Goal: Task Accomplishment & Management: Complete application form

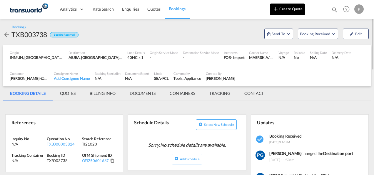
click at [293, 7] on button "Create Quote" at bounding box center [287, 10] width 35 height 12
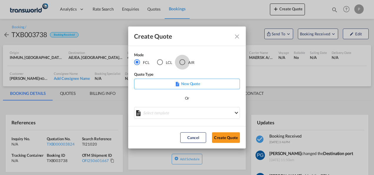
click at [182, 63] on div "AIR" at bounding box center [182, 62] width 6 height 6
click at [213, 137] on button "Create Quote" at bounding box center [226, 137] width 28 height 11
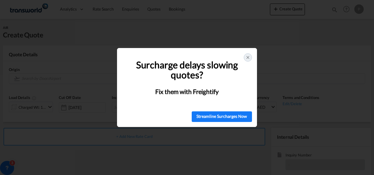
click at [248, 58] on icon at bounding box center [247, 57] width 5 height 5
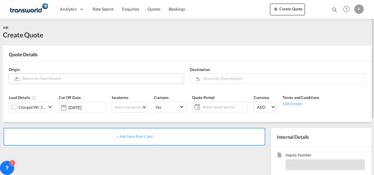
click at [104, 79] on input "Search by Door/Airport" at bounding box center [101, 78] width 159 height 10
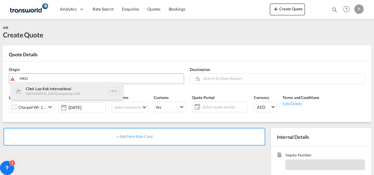
click at [77, 87] on div "Chek Lap Kok International [GEOGRAPHIC_DATA] , [GEOGRAPHIC_DATA] S.A.R. HKG" at bounding box center [67, 91] width 112 height 18
type input "Chek Lap Kok International, [GEOGRAPHIC_DATA], HKG"
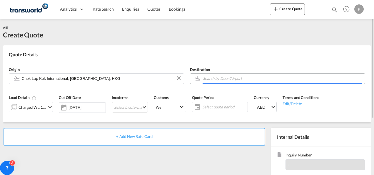
click at [215, 80] on input "Search by Door/Airport" at bounding box center [282, 78] width 159 height 10
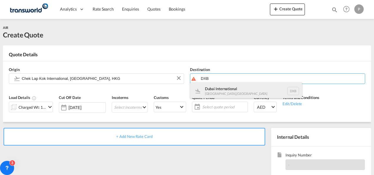
click at [217, 89] on div "Dubai International [GEOGRAPHIC_DATA] , [GEOGRAPHIC_DATA] DXB" at bounding box center [246, 91] width 112 height 18
type input "Dubai International, [GEOGRAPHIC_DATA], DXB"
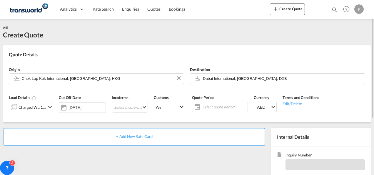
click at [47, 107] on md-icon "icon-chevron-down" at bounding box center [49, 106] width 7 height 7
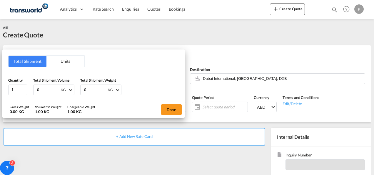
click at [42, 90] on input "0" at bounding box center [48, 90] width 24 height 10
type input "75"
click at [91, 89] on input "0" at bounding box center [95, 90] width 24 height 10
type input "74"
click at [173, 109] on button "Done" at bounding box center [171, 109] width 21 height 11
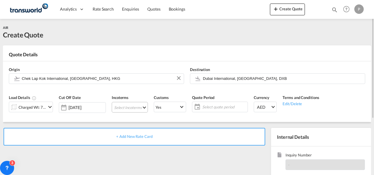
click at [114, 105] on md-select "Select Incoterms DPU - import Delivery at Place Unloaded DDP - export Delivery …" at bounding box center [130, 107] width 36 height 11
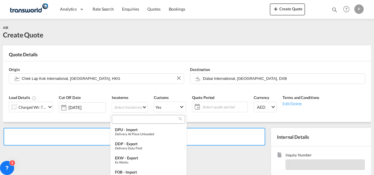
click at [121, 120] on input "search" at bounding box center [145, 118] width 65 height 5
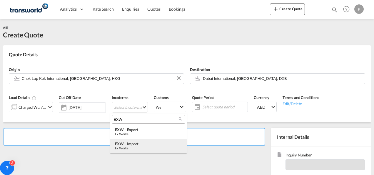
type input "EXW"
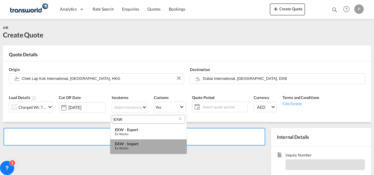
click at [134, 146] on div "Ex Works" at bounding box center [148, 148] width 67 height 4
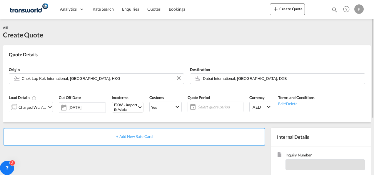
click at [200, 106] on span "Select quote period" at bounding box center [220, 106] width 44 height 5
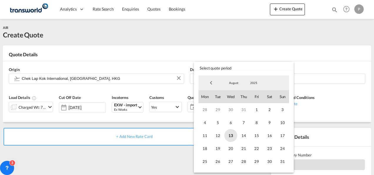
click at [230, 134] on span "13" at bounding box center [230, 135] width 13 height 13
click at [286, 163] on span "31" at bounding box center [282, 161] width 13 height 13
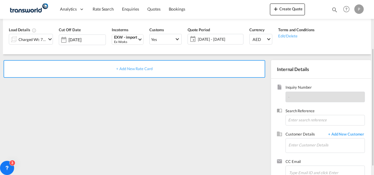
scroll to position [73, 0]
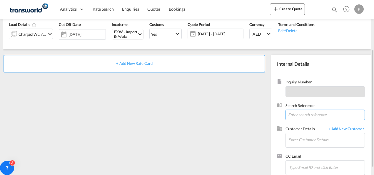
click at [307, 115] on input at bounding box center [324, 114] width 79 height 11
type input "TWG558"
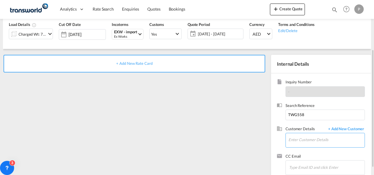
click at [299, 141] on input "Enter Customer Details" at bounding box center [326, 139] width 76 height 13
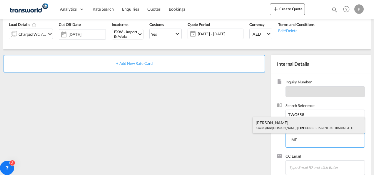
click at [286, 123] on div "[PERSON_NAME] [PERSON_NAME]@ lime [DOMAIN_NAME] | LIME CONCEPTS GENERAL TRADING…" at bounding box center [309, 125] width 112 height 16
type input "LIME CONCEPTS GENERAL TRADING LLC, [PERSON_NAME], [PERSON_NAME][EMAIL_ADDRESS][…"
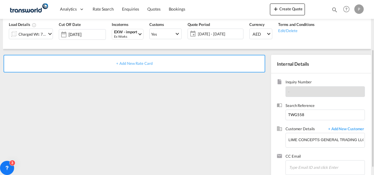
click at [129, 65] on span "+ Add New Rate Card" at bounding box center [134, 63] width 36 height 5
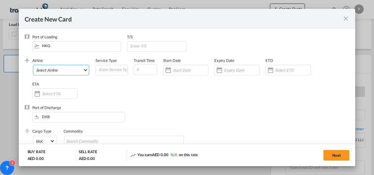
click at [59, 71] on md-select "Select Airline AIR EXPRESS S.A. (1166- / -) CMA CGM Air Cargo (1140-2C / -) DDW…" at bounding box center [61, 70] width 56 height 11
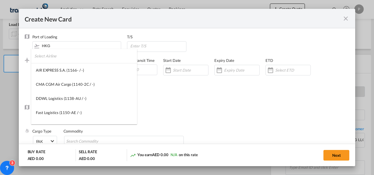
click at [57, 59] on input "search" at bounding box center [85, 56] width 103 height 14
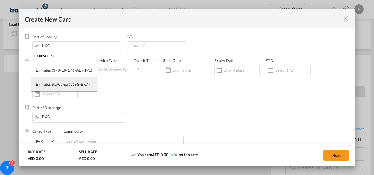
type input "EMIRATES"
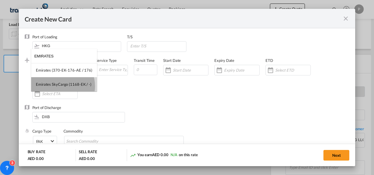
click at [60, 86] on div "Emirates SkyCargo (1168-EK / -)" at bounding box center [64, 83] width 56 height 5
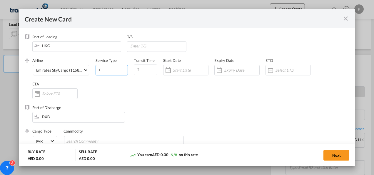
click at [103, 71] on input "E" at bounding box center [112, 69] width 29 height 9
type input "EXW IMPORT"
click at [230, 70] on input "Create New CardPort ..." at bounding box center [241, 70] width 35 height 5
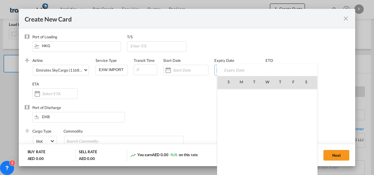
scroll to position [136080, 0]
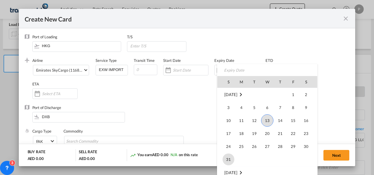
click at [229, 155] on span "31" at bounding box center [229, 159] width 12 height 12
type input "[DATE]"
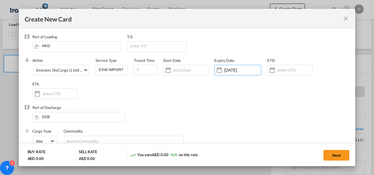
scroll to position [60, 0]
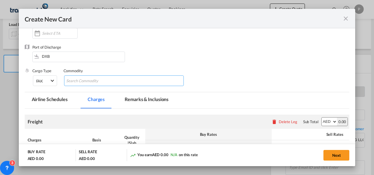
click at [118, 81] on md-chips-wrap "Chips container with autocompletion. Enter the text area, type text to search, …" at bounding box center [124, 80] width 120 height 11
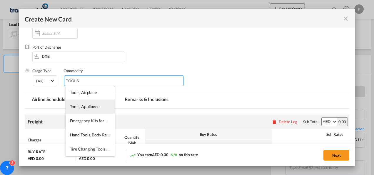
type input "TOOLS"
click at [86, 109] on li "Tools, Appliance" at bounding box center [90, 106] width 49 height 14
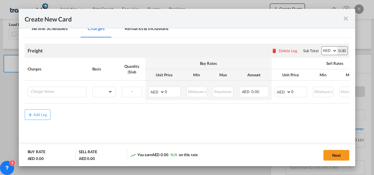
scroll to position [134, 0]
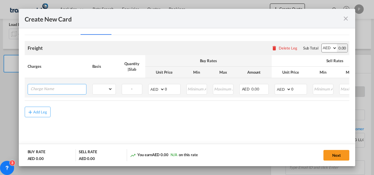
click at [52, 88] on input "Charge Name" at bounding box center [59, 88] width 56 height 9
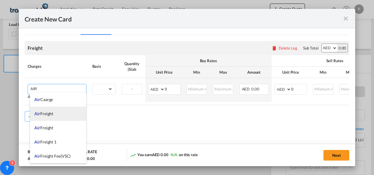
click at [52, 116] on li "Air Freight" at bounding box center [58, 113] width 56 height 14
type input "Air Freight"
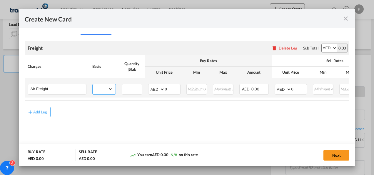
click at [108, 87] on select "gross_weight volumetric_weight per_shipment per_bl per_km % on air freight per_…" at bounding box center [103, 88] width 20 height 9
select select "per_shipment"
click at [93, 84] on select "gross_weight volumetric_weight per_shipment per_bl per_km % on air freight per_…" at bounding box center [103, 88] width 20 height 9
click at [169, 86] on input "0" at bounding box center [172, 88] width 15 height 9
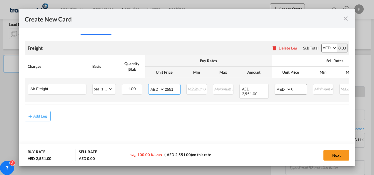
type input "2551"
click at [297, 88] on input "0" at bounding box center [298, 88] width 15 height 9
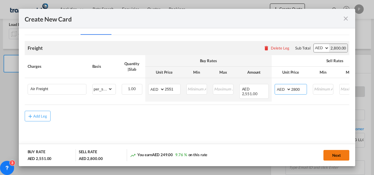
type input "2800"
click at [333, 156] on button "Next" at bounding box center [336, 155] width 26 height 11
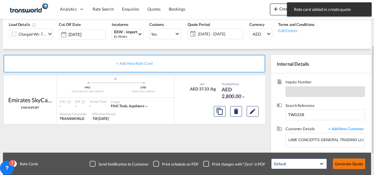
click at [341, 160] on button "Generate Quote" at bounding box center [349, 163] width 32 height 11
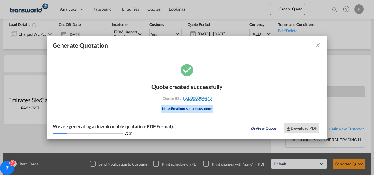
click at [196, 97] on span "TXB000004473" at bounding box center [197, 97] width 29 height 5
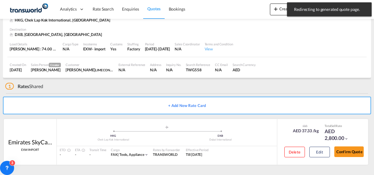
scroll to position [36, 0]
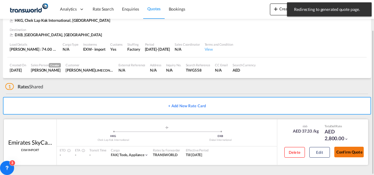
click at [344, 151] on button "Confirm Quote" at bounding box center [348, 151] width 29 height 11
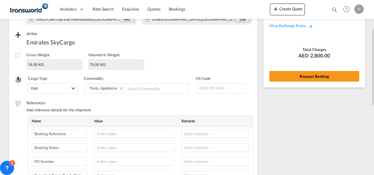
scroll to position [58, 0]
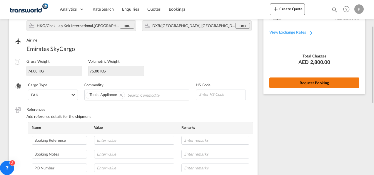
click at [317, 82] on button "Request Booking" at bounding box center [314, 82] width 90 height 11
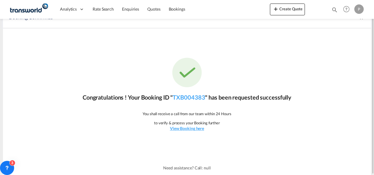
scroll to position [11, 0]
click at [199, 98] on link "TXB004383" at bounding box center [189, 97] width 32 height 7
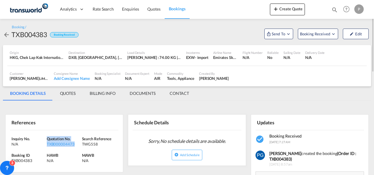
drag, startPoint x: 75, startPoint y: 144, endPoint x: 48, endPoint y: 138, distance: 27.0
click at [48, 138] on div "Quotation No. TXB000004473" at bounding box center [64, 141] width 35 height 11
copy div "uotation No. TXB000004473"
click at [282, 32] on span "Send To" at bounding box center [278, 34] width 15 height 6
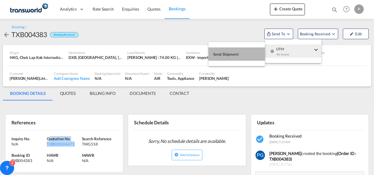
click at [251, 51] on button "Send Shipment" at bounding box center [236, 53] width 56 height 13
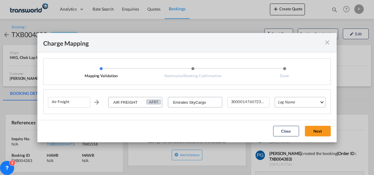
click at [285, 103] on md-select "Leg Name HANDLING ORIGIN HANDLING DESTINATION OTHERS TL PICK UP CUSTOMS ORIGIN …" at bounding box center [300, 102] width 51 height 11
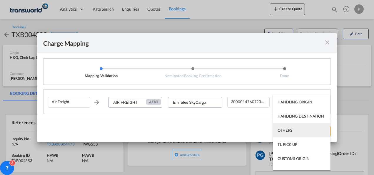
scroll to position [38, 0]
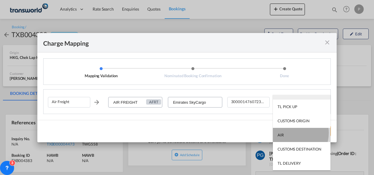
click at [291, 132] on md-option "AIR" at bounding box center [302, 135] width 58 height 14
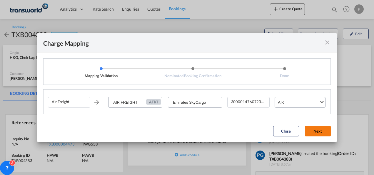
click at [316, 132] on button "Next" at bounding box center [318, 131] width 26 height 11
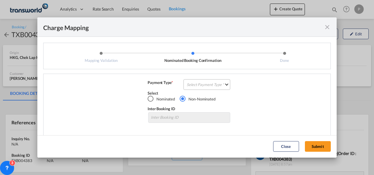
click at [207, 85] on md-select "Select Payment Type COLLECT PREPAID" at bounding box center [206, 84] width 47 height 11
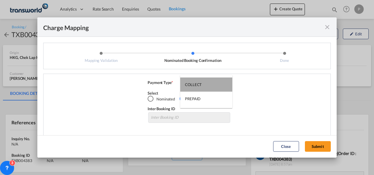
click at [204, 80] on md-option "COLLECT" at bounding box center [206, 84] width 52 height 14
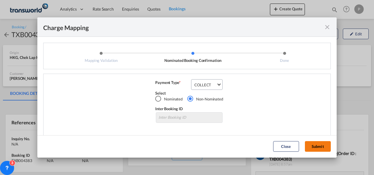
click at [326, 148] on button "Submit" at bounding box center [318, 146] width 26 height 11
